Goal: Information Seeking & Learning: Learn about a topic

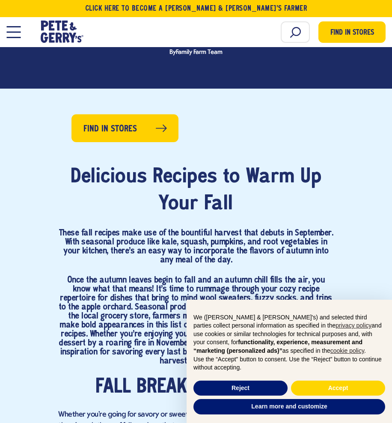
scroll to position [329, 0]
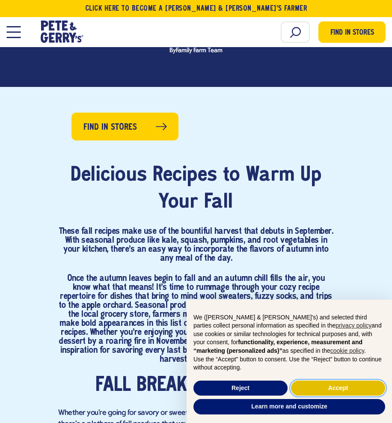
click at [332, 388] on button "Accept" at bounding box center [338, 388] width 94 height 15
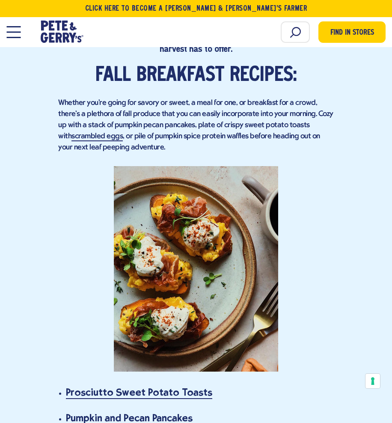
scroll to position [640, 0]
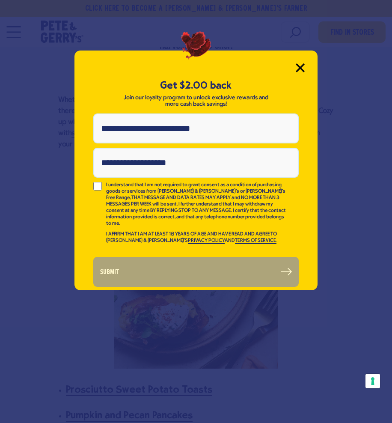
click at [299, 64] on icon "Close Modal" at bounding box center [300, 67] width 9 height 9
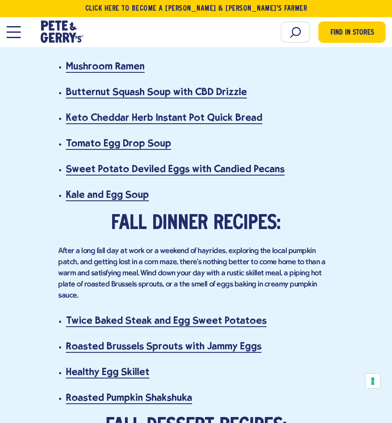
scroll to position [2435, 0]
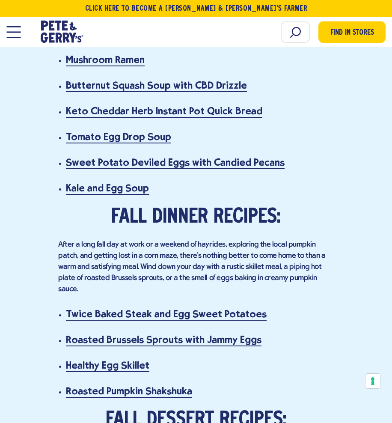
click at [275, 306] on h3 "Twice Baked Steak and Egg Sweet Potatoes" at bounding box center [200, 313] width 268 height 15
click at [102, 359] on link "Healthy Egg Skillet" at bounding box center [108, 365] width 84 height 13
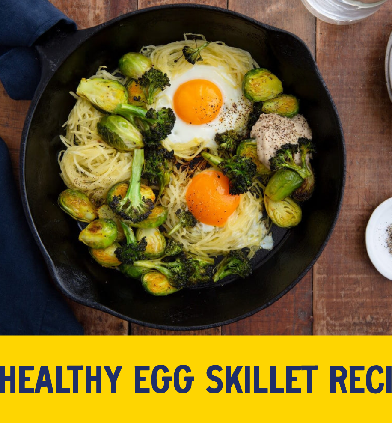
scroll to position [45, 0]
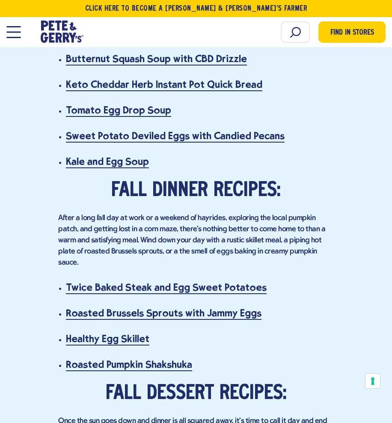
scroll to position [2462, 0]
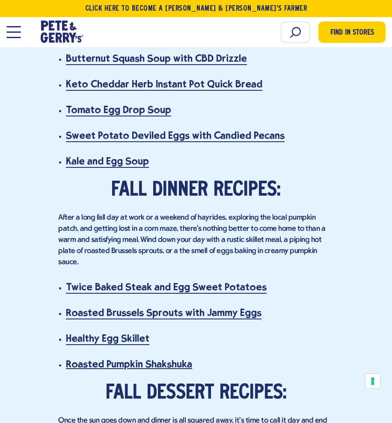
click at [176, 358] on link "Roasted Pumpkin Shakshuka" at bounding box center [129, 364] width 126 height 13
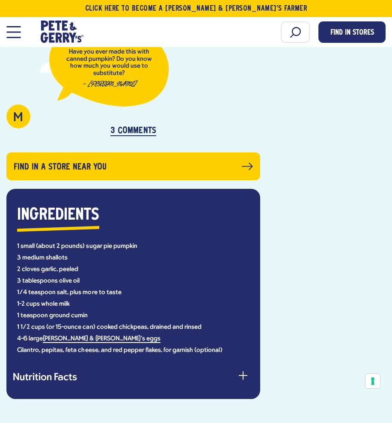
scroll to position [473, 0]
